Goal: Communication & Community: Answer question/provide support

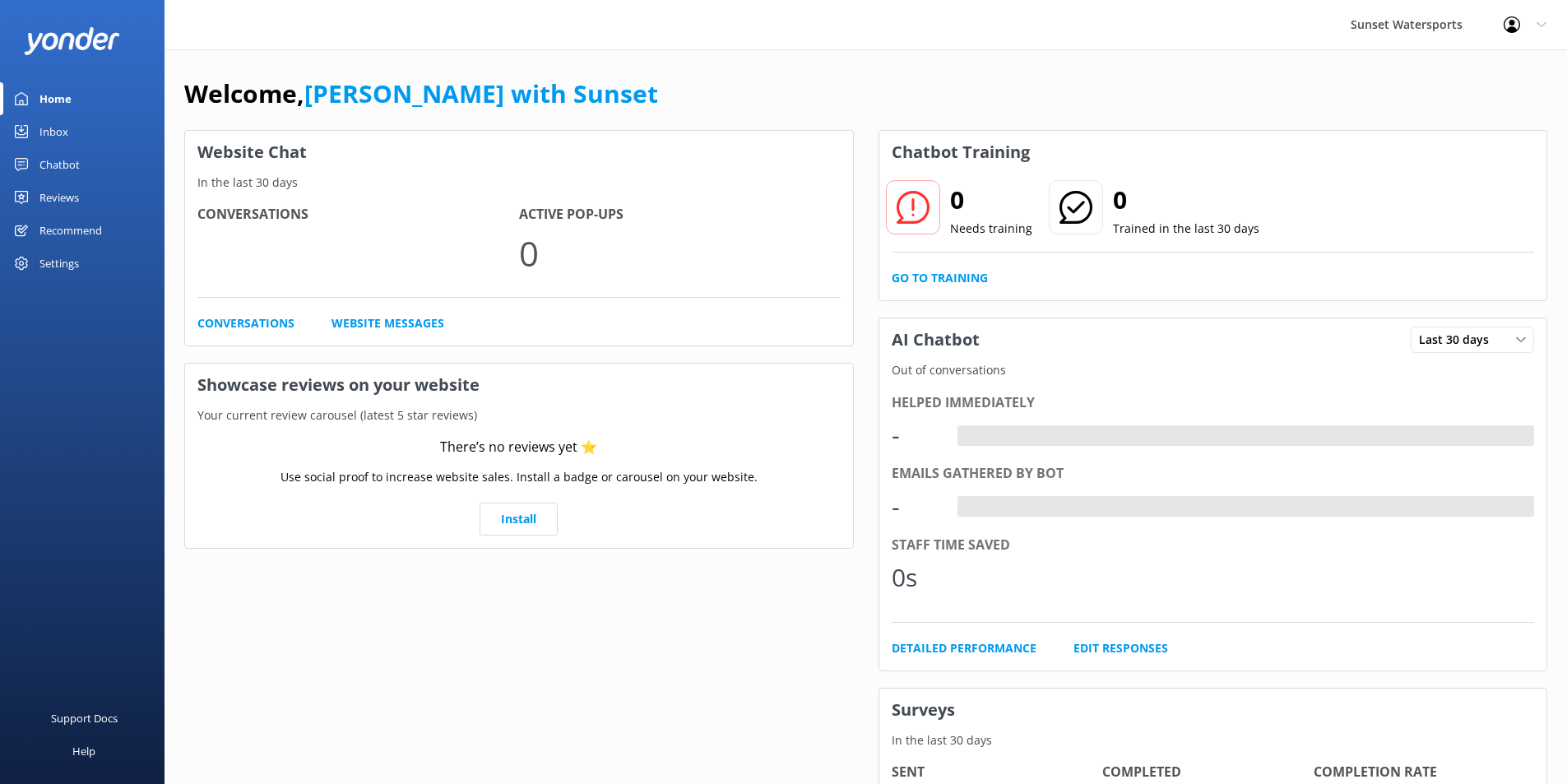
click at [62, 125] on div "Inbox" at bounding box center [53, 131] width 28 height 33
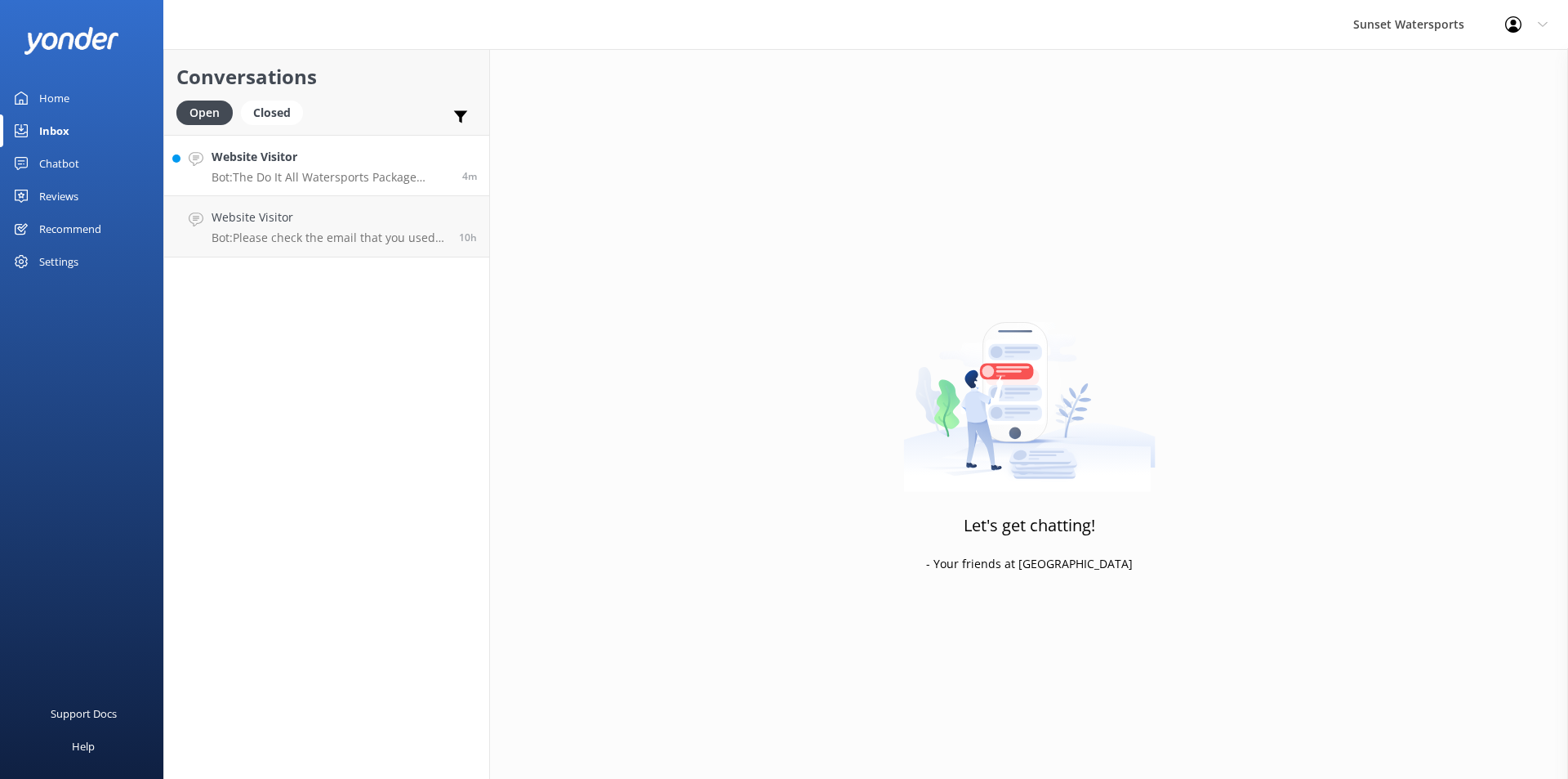
click at [344, 174] on p "Bot: The Do It All Watersports Package includes up to 11 activities such as jet…" at bounding box center [331, 177] width 239 height 15
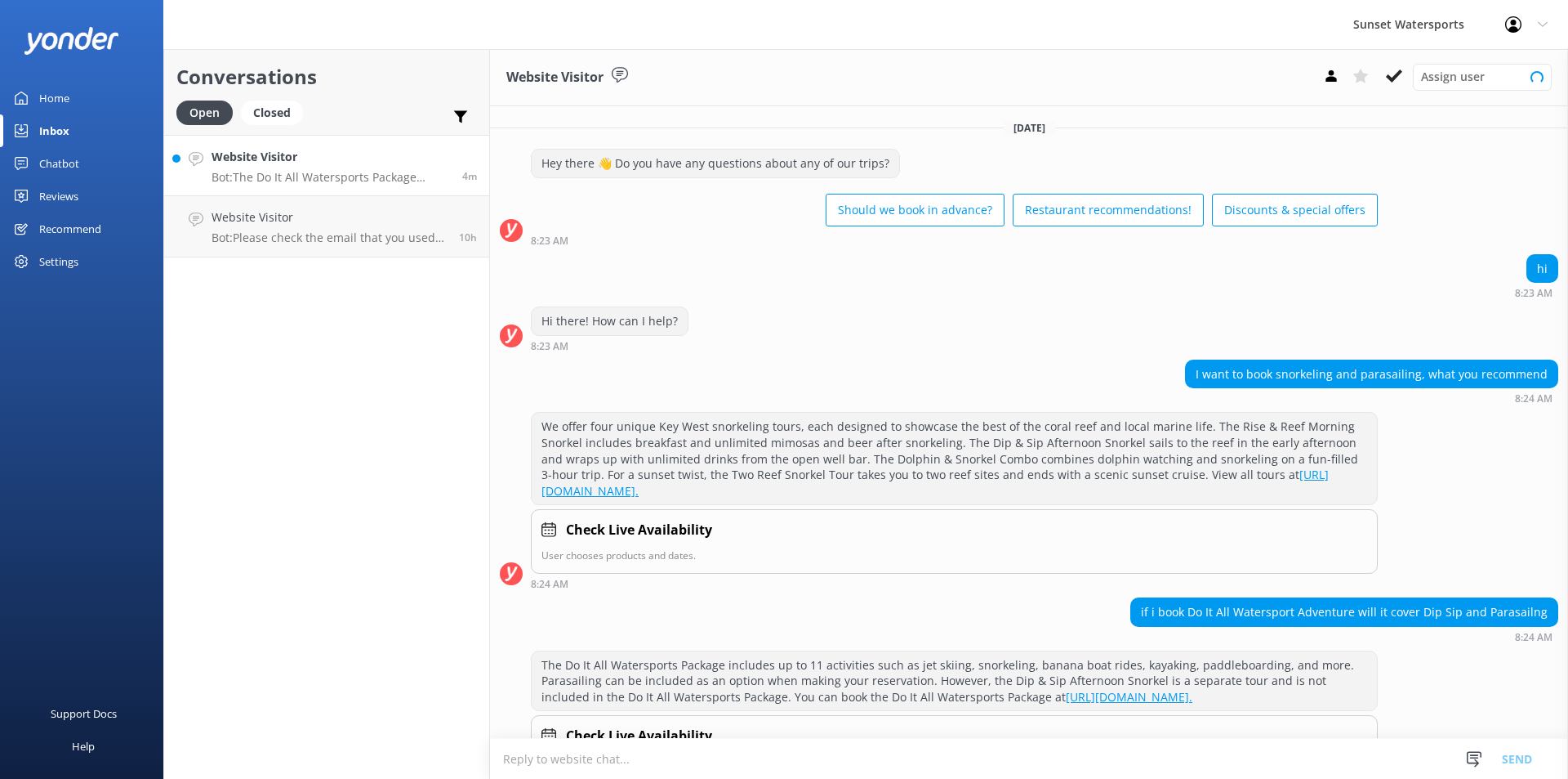
scroll to position [81, 0]
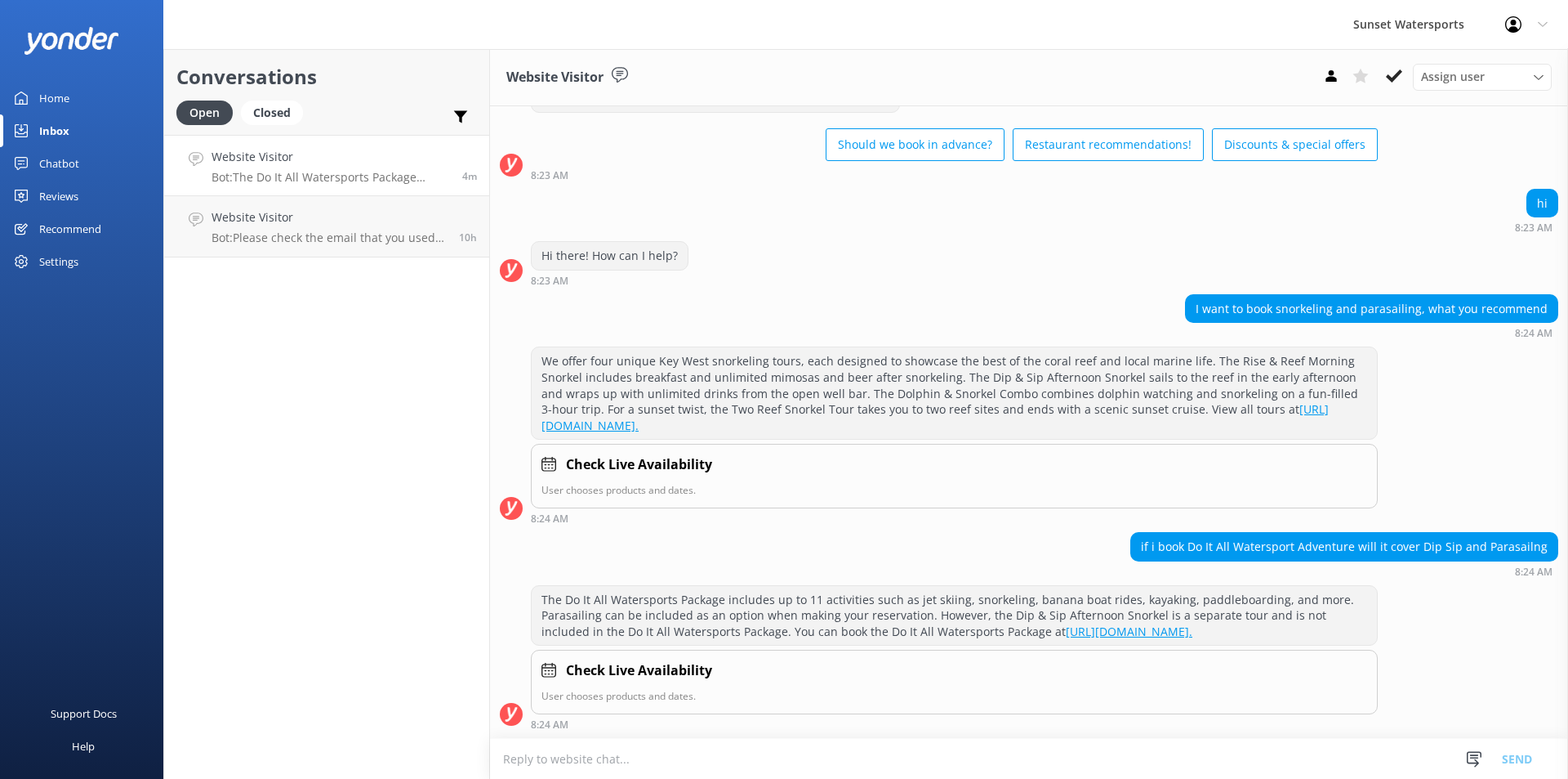
click at [575, 760] on textarea at bounding box center [1029, 758] width 1078 height 40
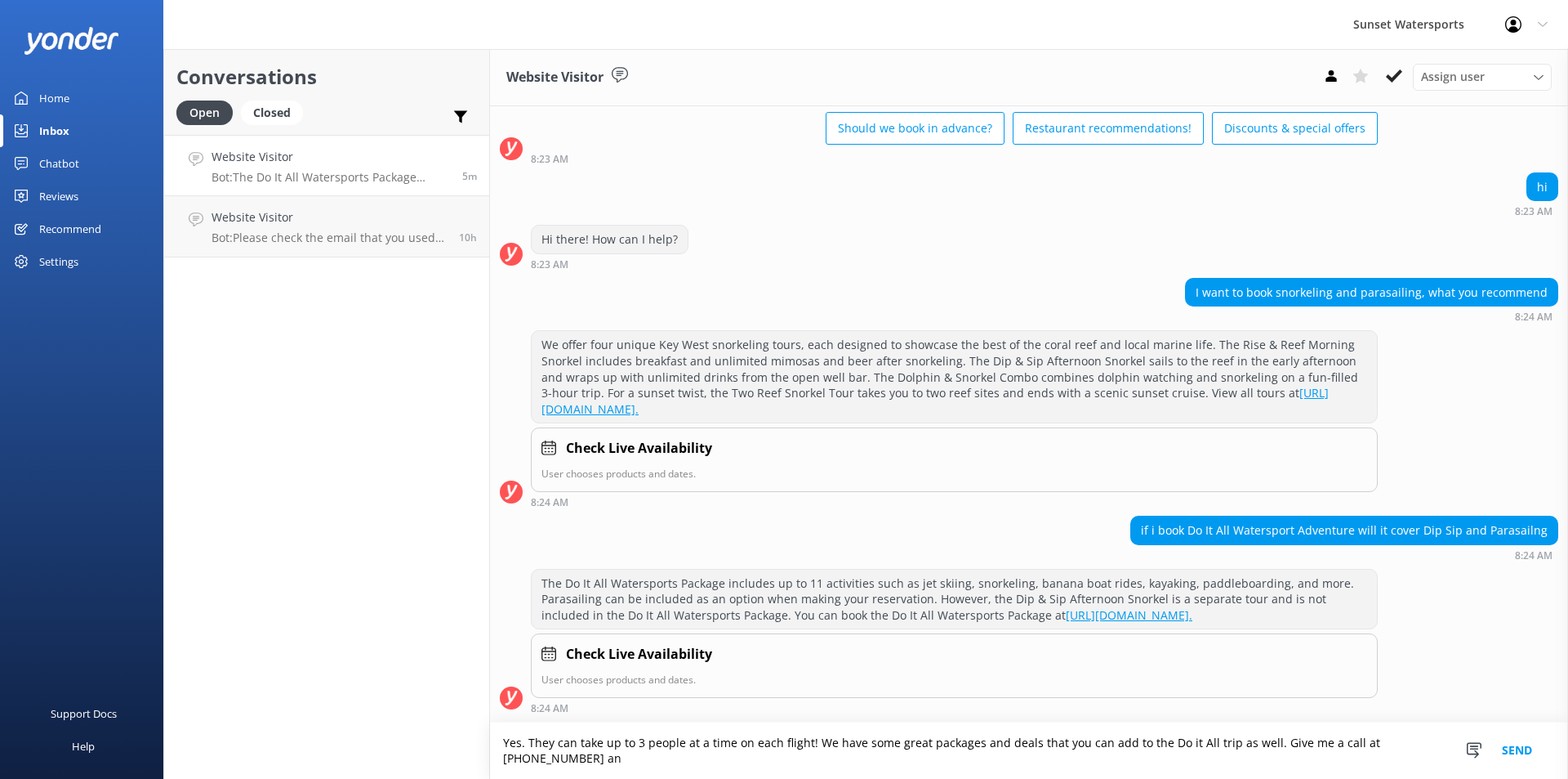
scroll to position [98, 0]
type textarea "Yes. They can take up to 3 people at a time on each flight! We have some great …"
click at [1512, 747] on button "Send" at bounding box center [1517, 751] width 61 height 57
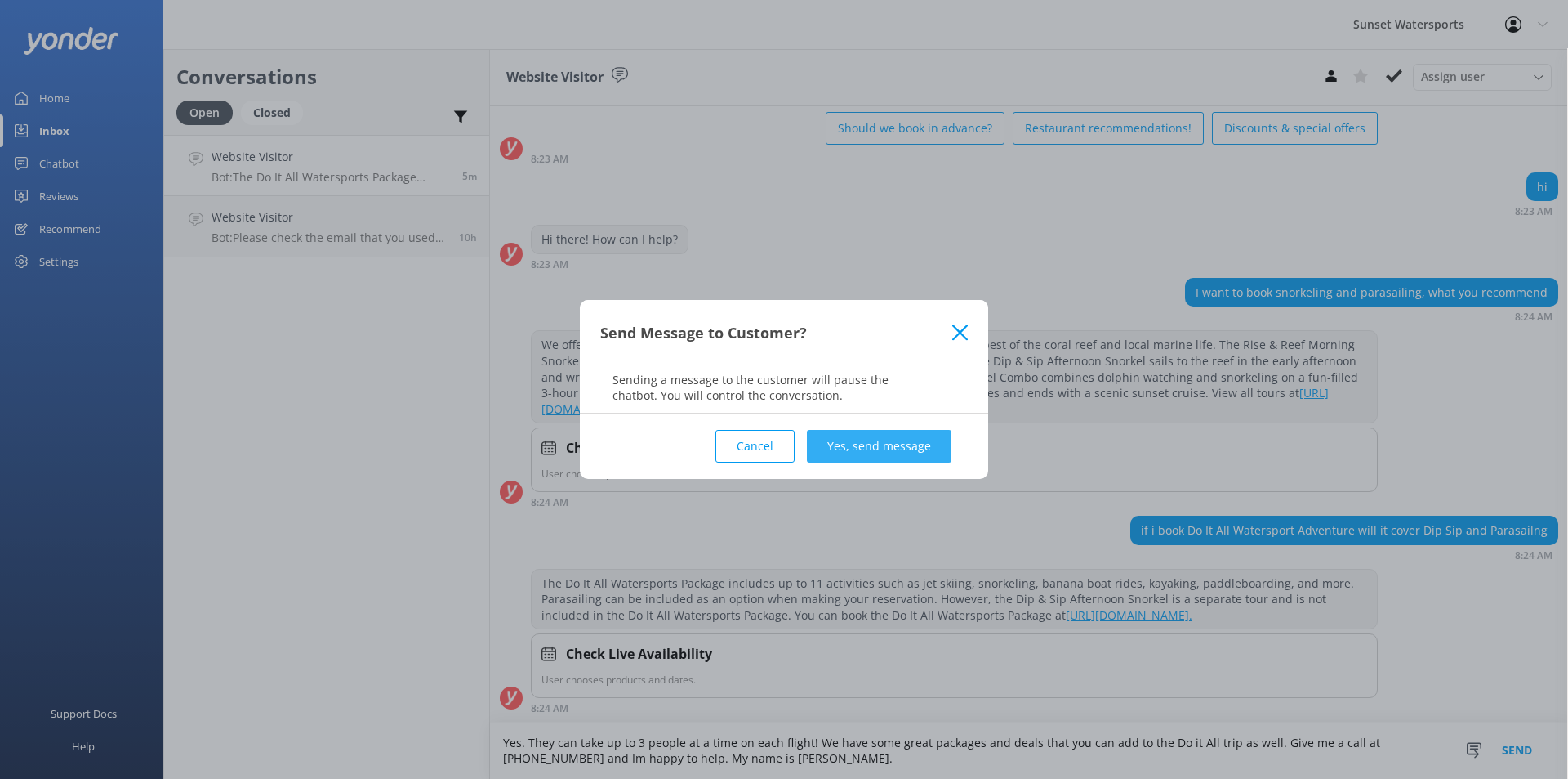
click at [916, 444] on button "Yes, send message" at bounding box center [879, 446] width 145 height 33
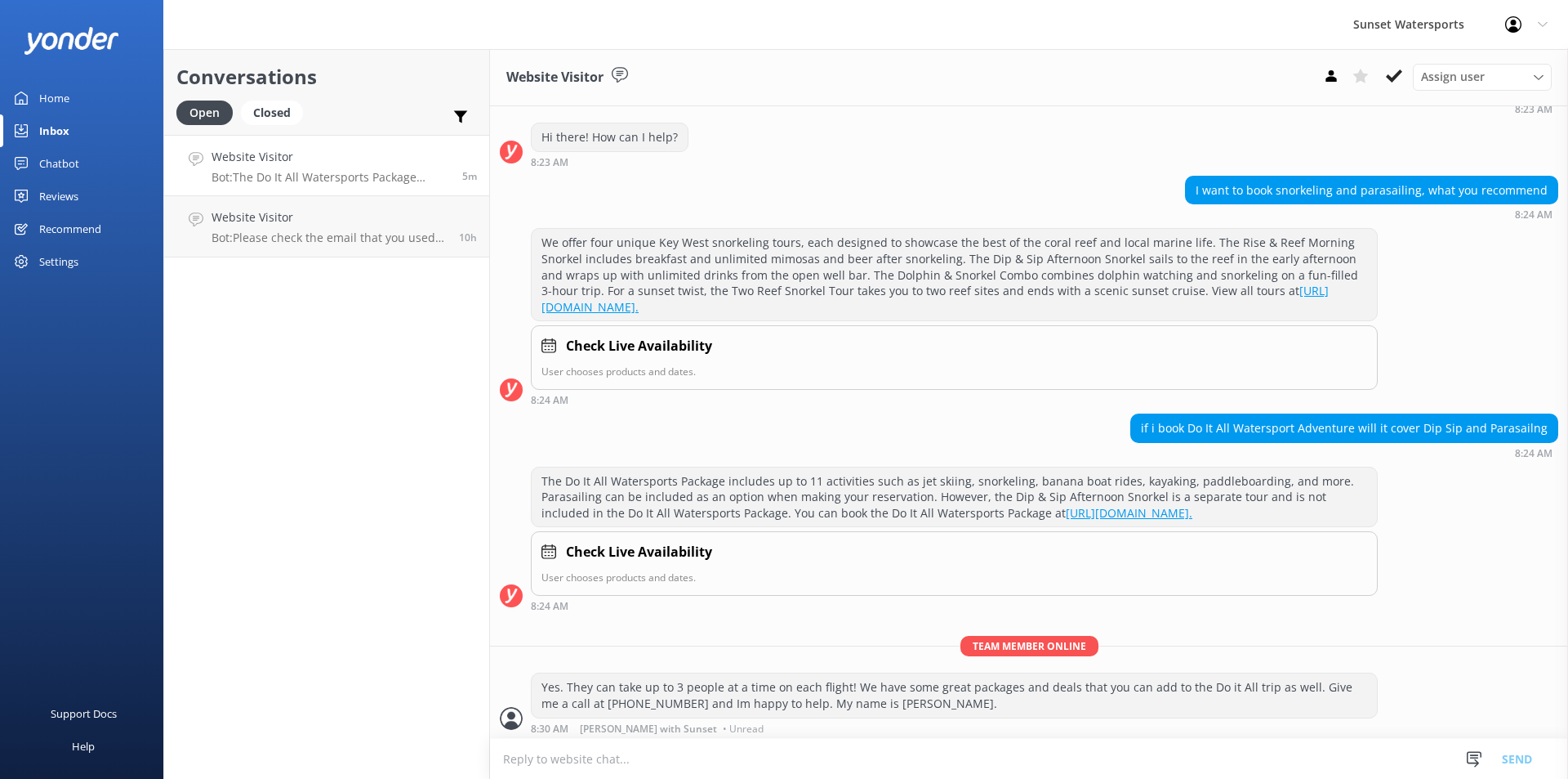
scroll to position [203, 0]
